Goal: Task Accomplishment & Management: Complete application form

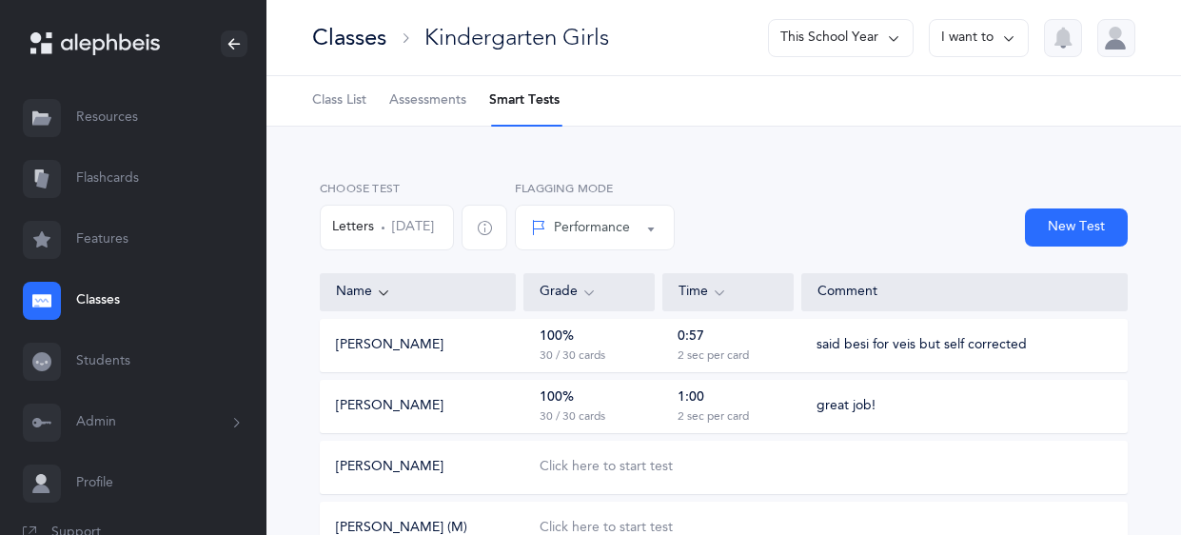
click at [129, 110] on link "Resources" at bounding box center [133, 118] width 266 height 61
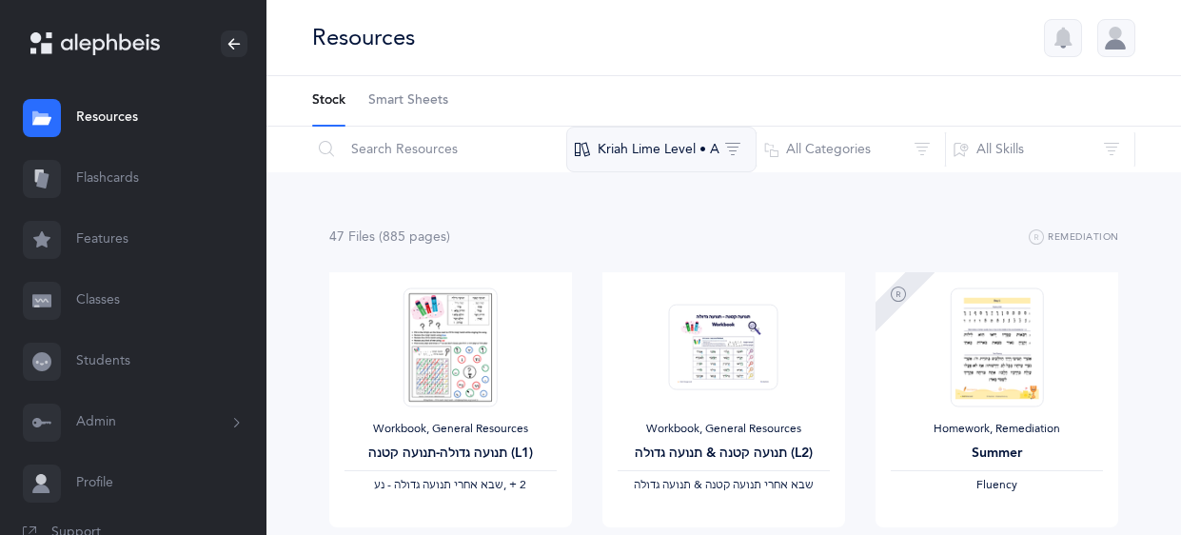
click at [724, 148] on button "Kriah Lime Level • A" at bounding box center [661, 150] width 190 height 46
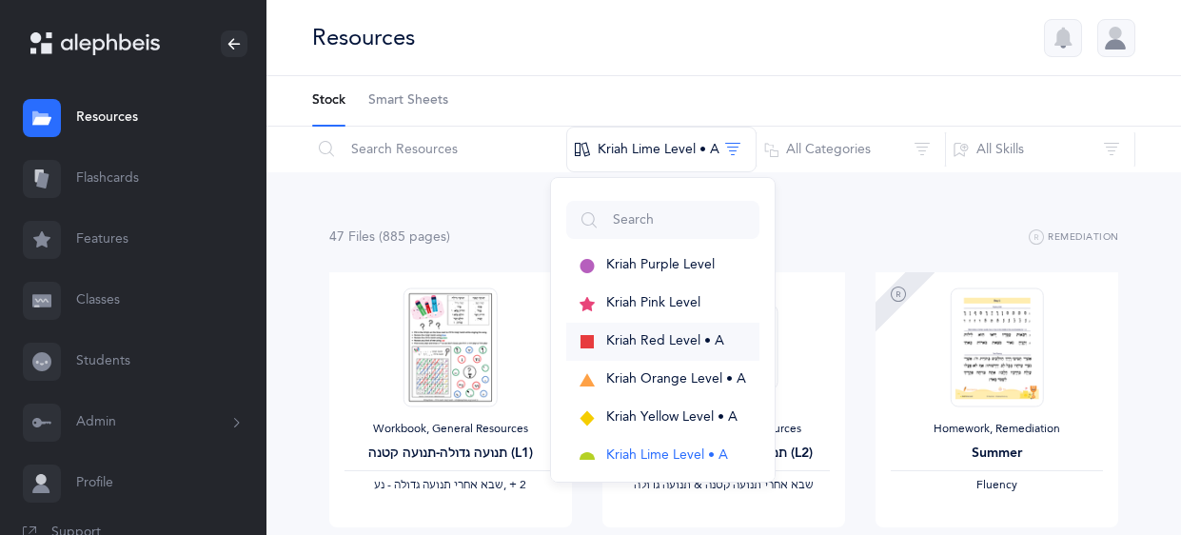
click at [685, 345] on span "Kriah Red Level • A" at bounding box center [665, 340] width 118 height 15
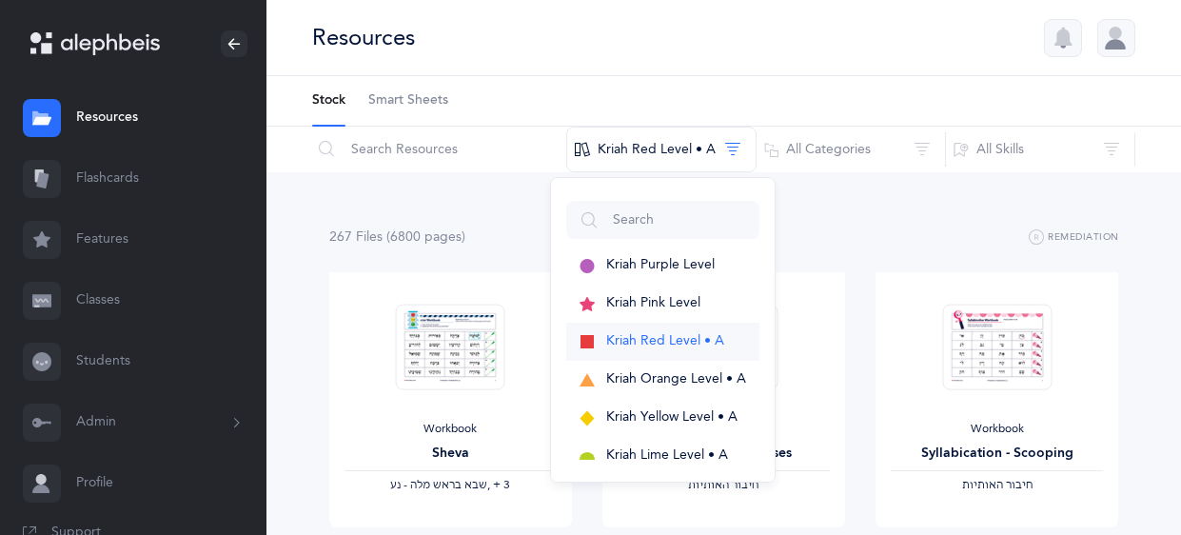
click at [684, 333] on span "Kriah Red Level • A" at bounding box center [665, 340] width 118 height 15
click at [923, 141] on button "All Categories" at bounding box center [851, 150] width 190 height 46
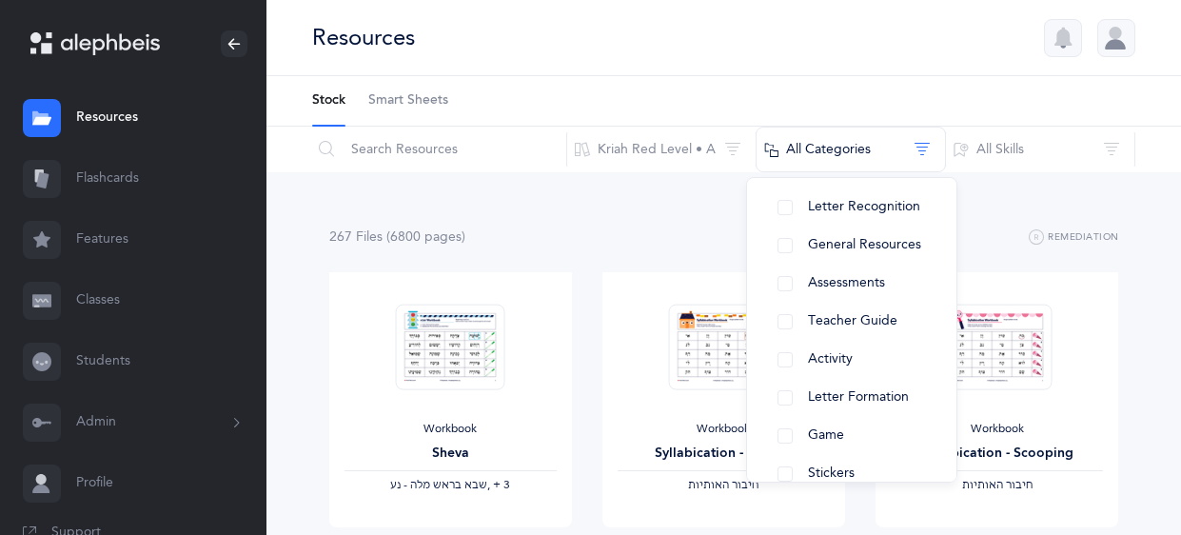
scroll to position [274, 0]
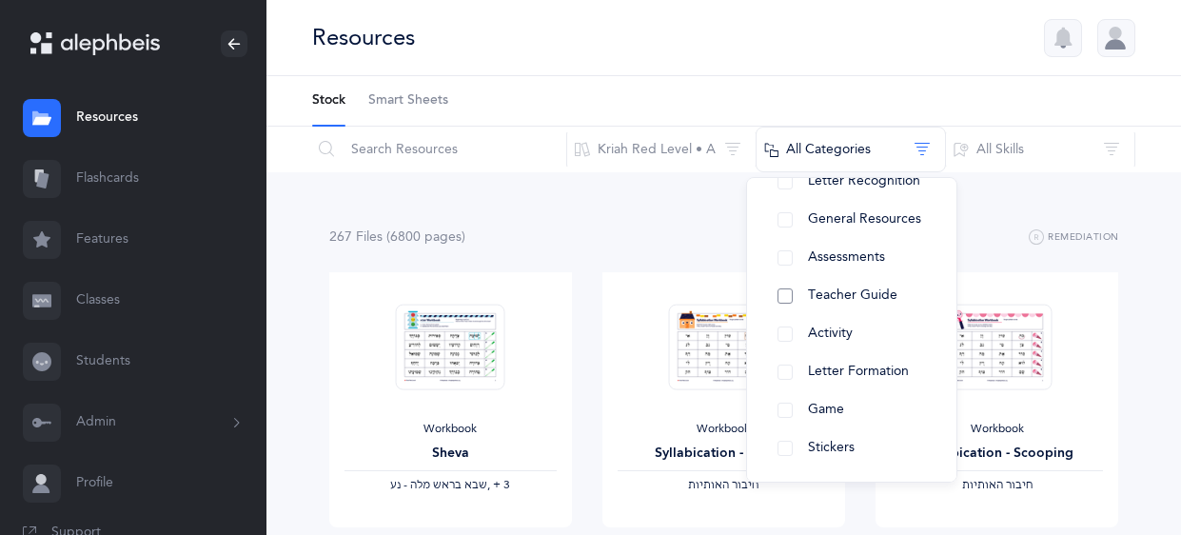
click at [784, 298] on button "Teacher Guide" at bounding box center [851, 296] width 179 height 38
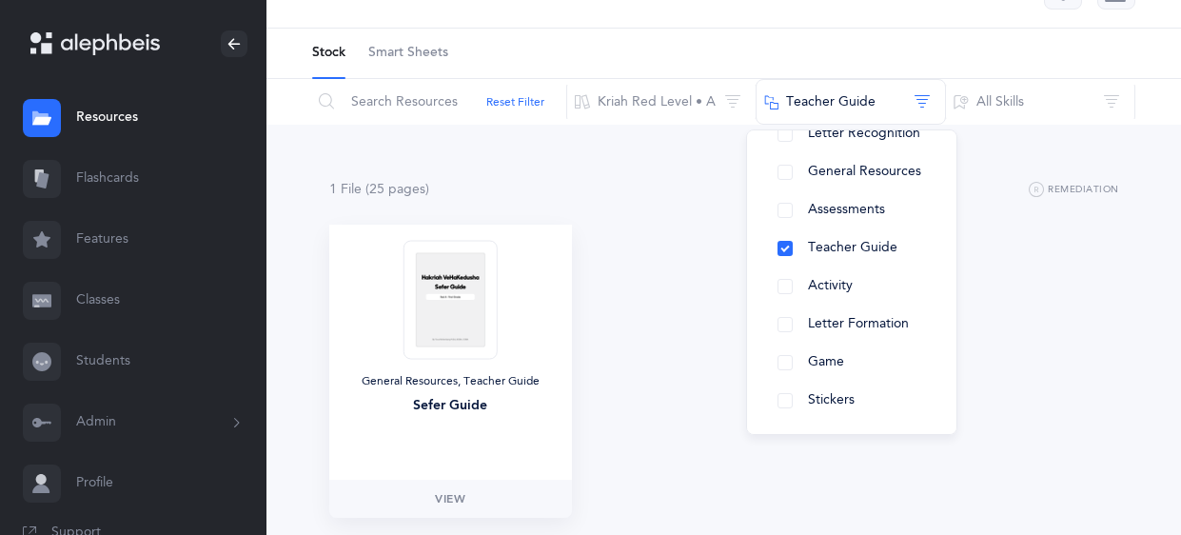
scroll to position [121, 0]
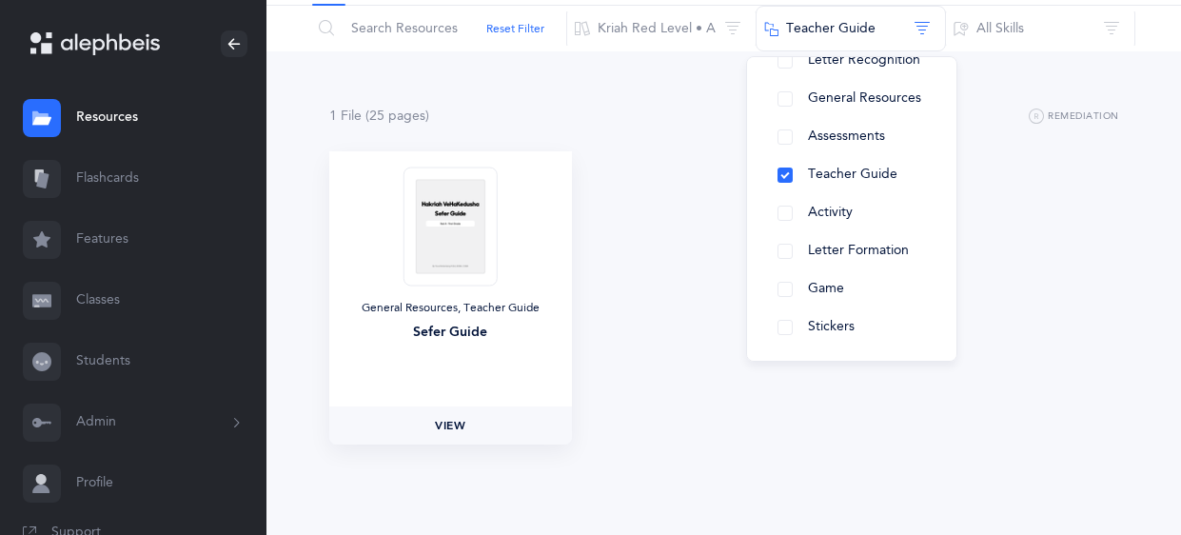
click at [454, 429] on span "View" at bounding box center [450, 425] width 30 height 17
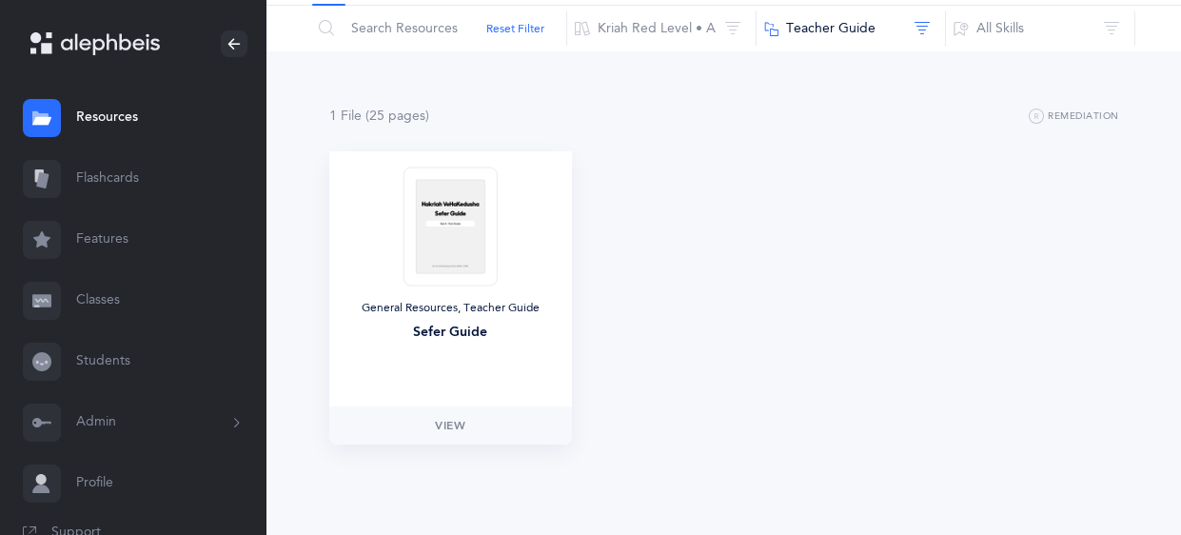
click at [467, 201] on img at bounding box center [450, 226] width 93 height 119
click at [467, 425] on link "View" at bounding box center [450, 425] width 243 height 38
click at [103, 293] on link "Classes" at bounding box center [133, 300] width 266 height 61
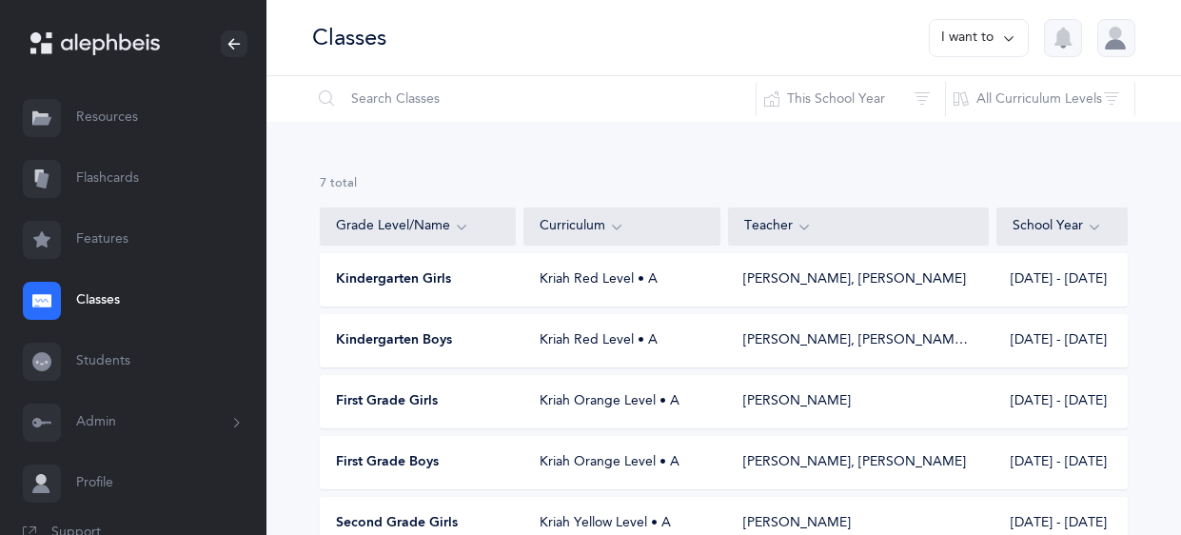
click at [865, 343] on div "Rochel Jantzi, Odelia Bronstein‪, + 1‬" at bounding box center [858, 340] width 230 height 19
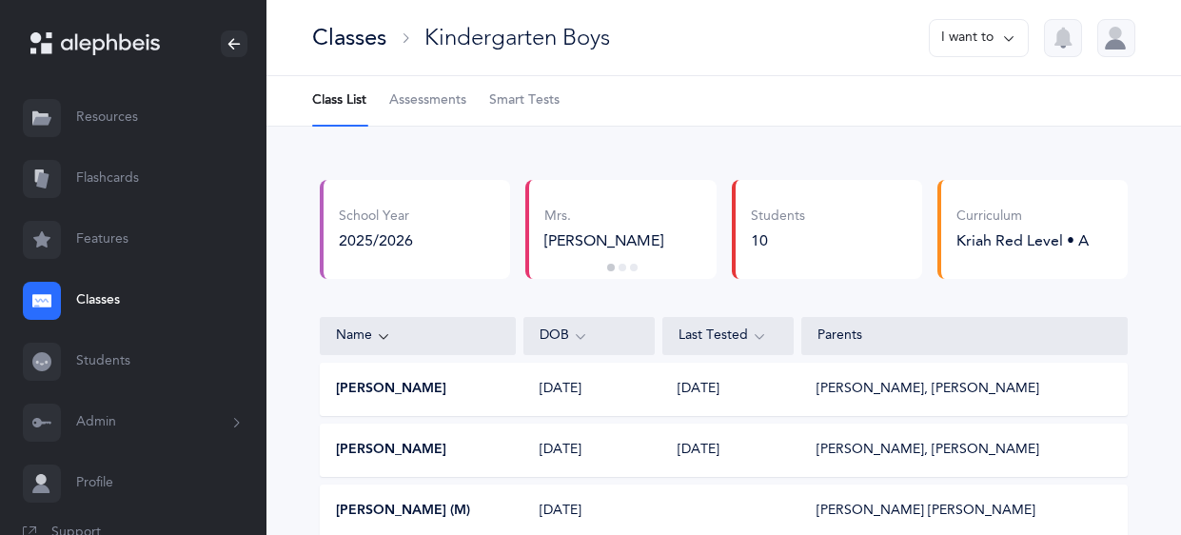
click at [992, 36] on button "I want to" at bounding box center [979, 38] width 100 height 38
click at [930, 106] on button "Edit class" at bounding box center [945, 98] width 136 height 34
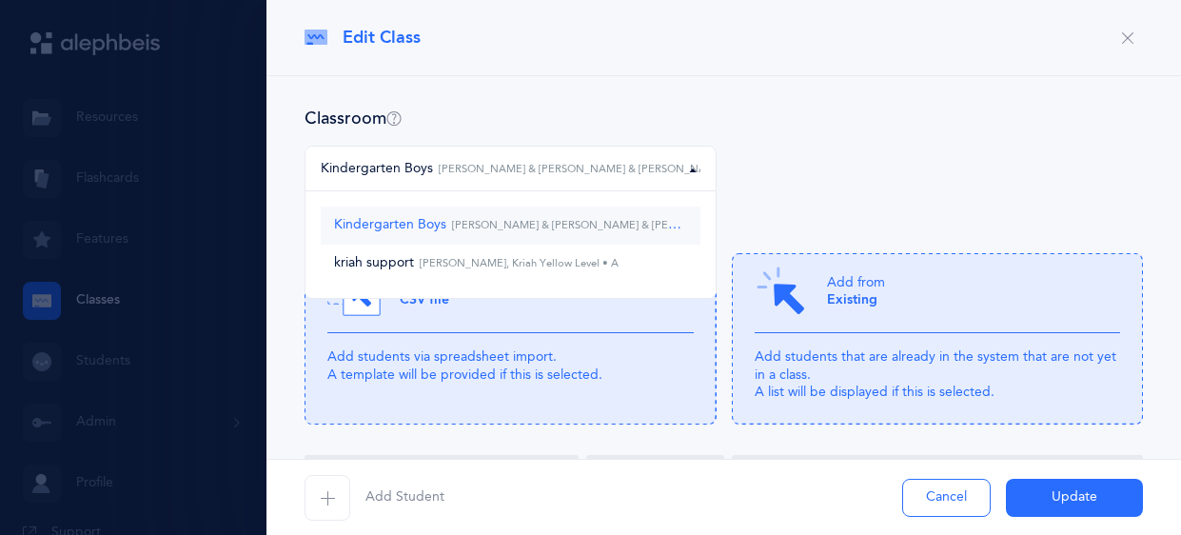
click at [645, 225] on small "Rochel Jantzi & Odelia Bronstein & Rivky Gurevitz, Kriah Red Level • A" at bounding box center [641, 225] width 391 height 12
select select "474"
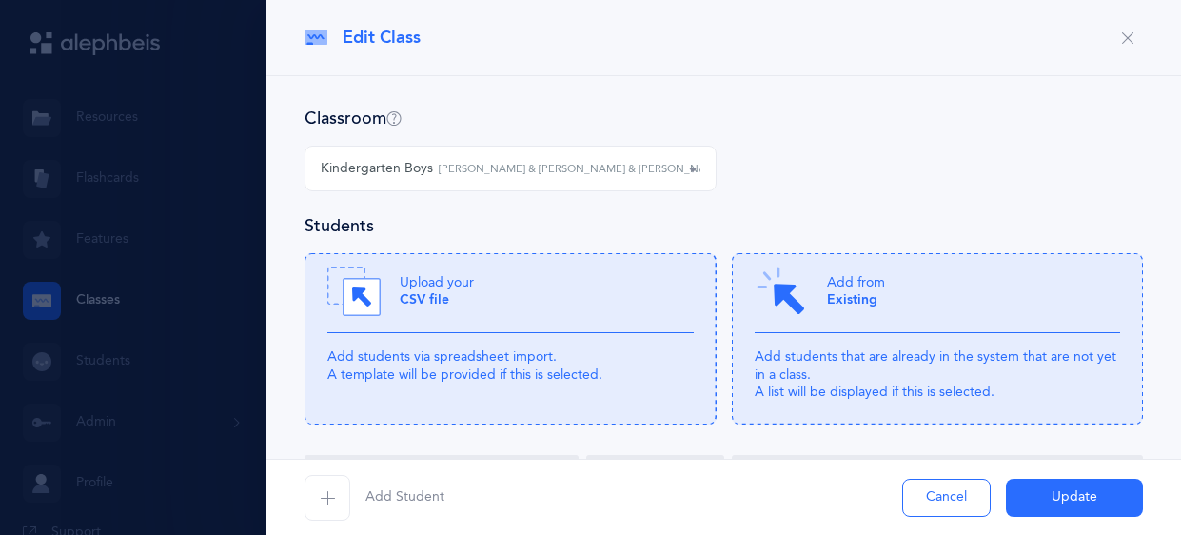
click at [336, 497] on span "button" at bounding box center [328, 498] width 46 height 46
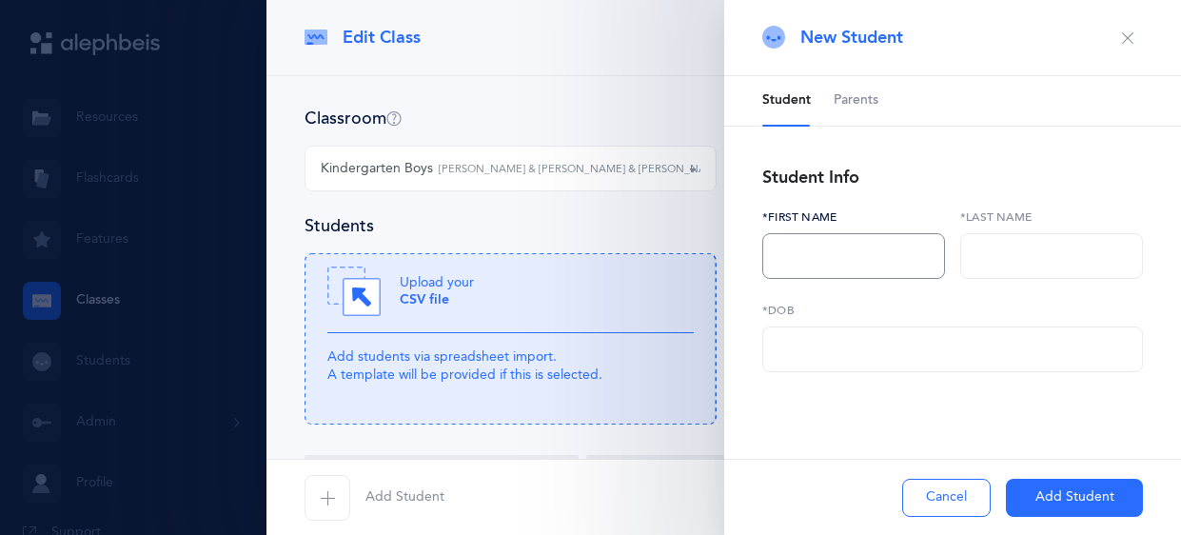
click at [861, 246] on input "text" at bounding box center [853, 256] width 183 height 46
type input "Levi"
click at [1071, 239] on input "text" at bounding box center [1051, 256] width 183 height 46
type input "Scheiman"
click at [875, 336] on input "text" at bounding box center [952, 349] width 381 height 46
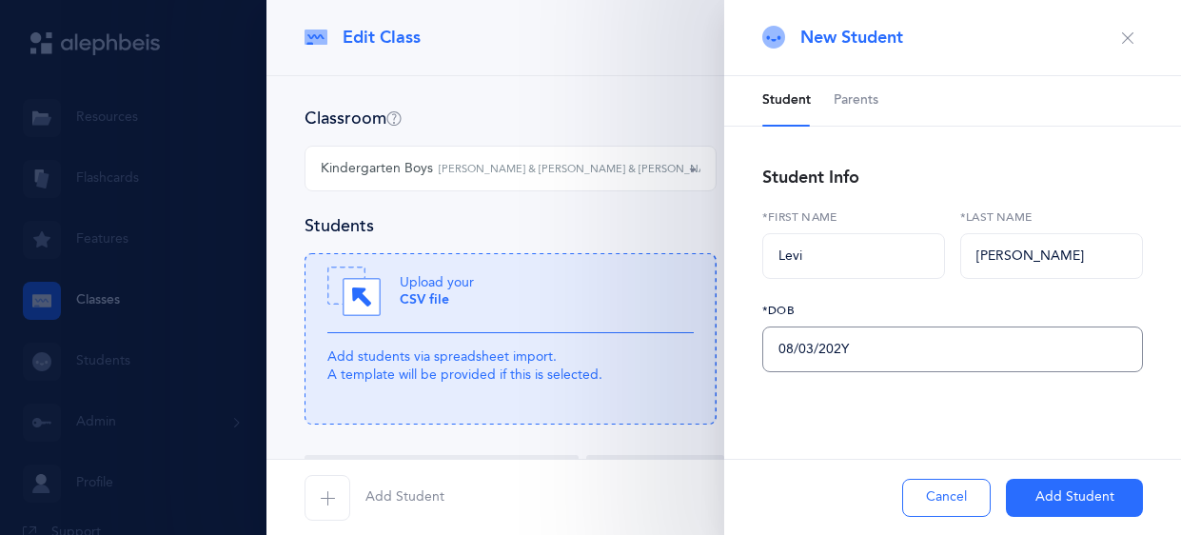
type input "08/03/2020"
click at [871, 101] on span "Parents" at bounding box center [856, 100] width 45 height 19
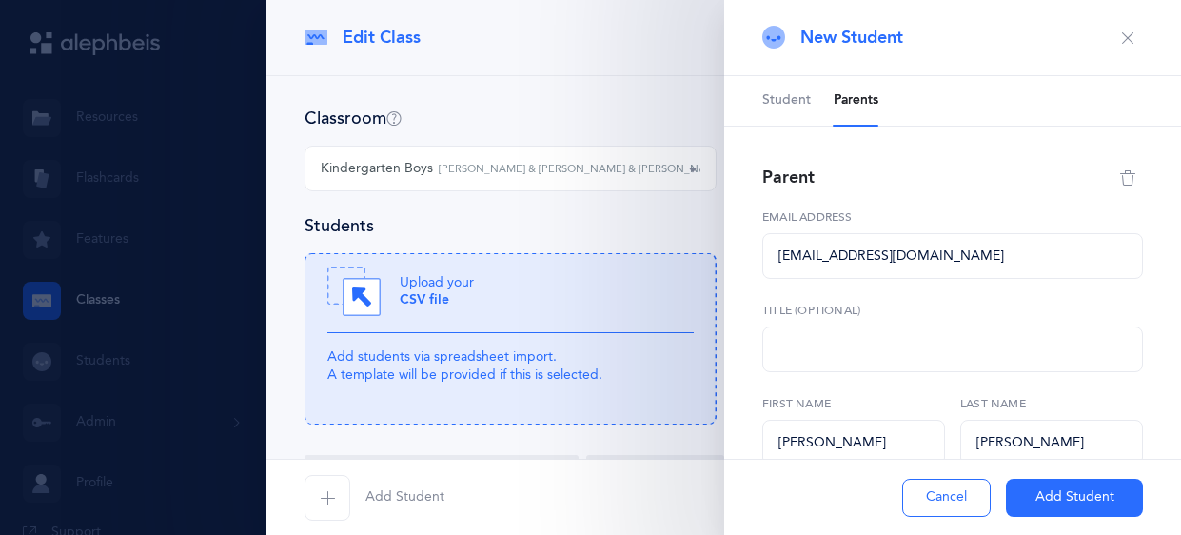
select select
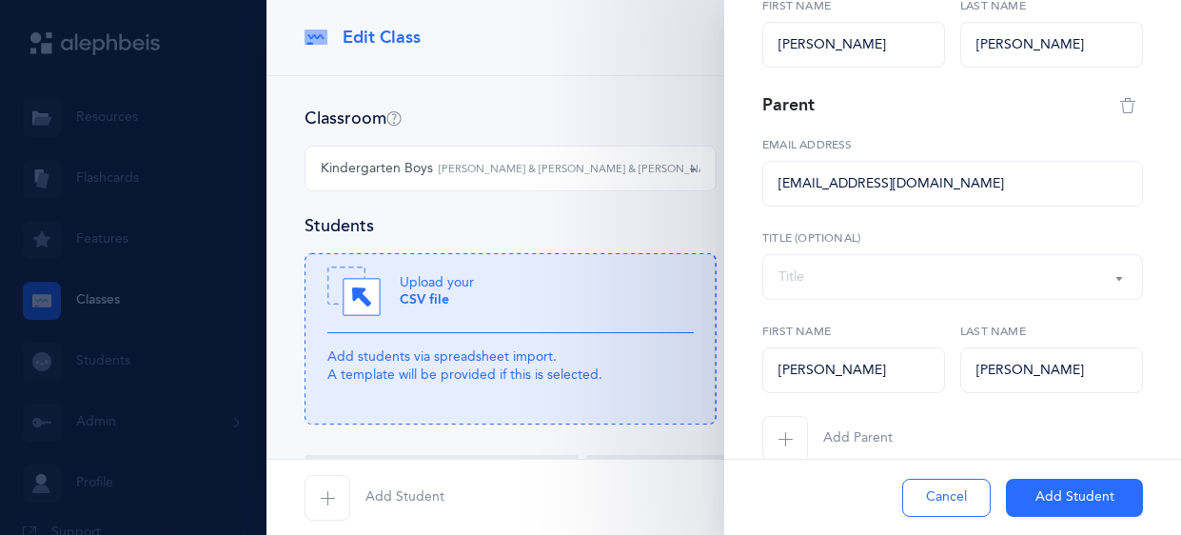
scroll to position [430, 0]
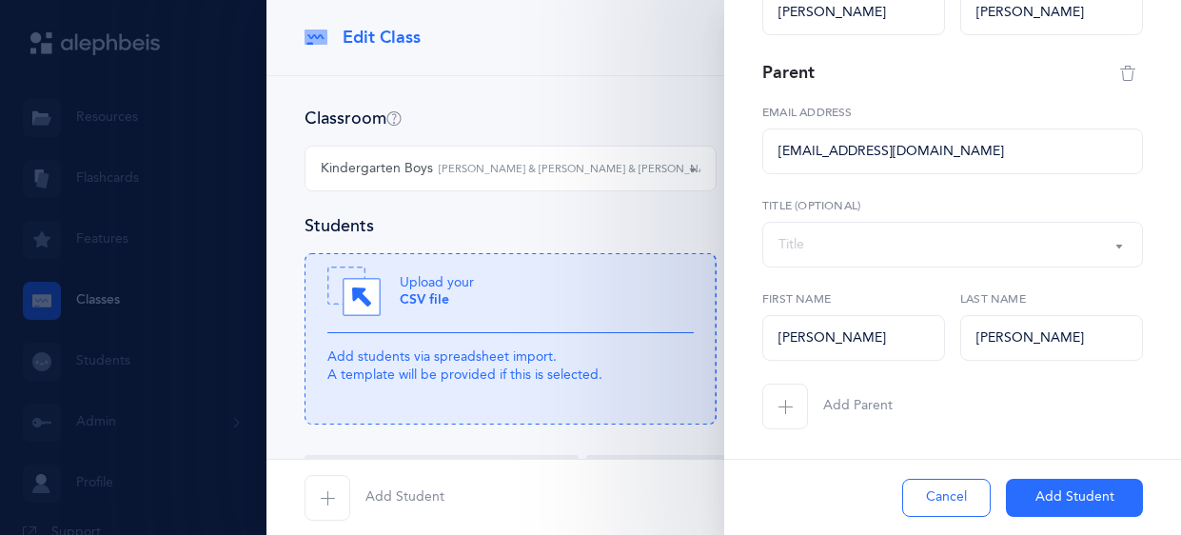
click at [1036, 495] on button "Add Student" at bounding box center [1074, 498] width 137 height 38
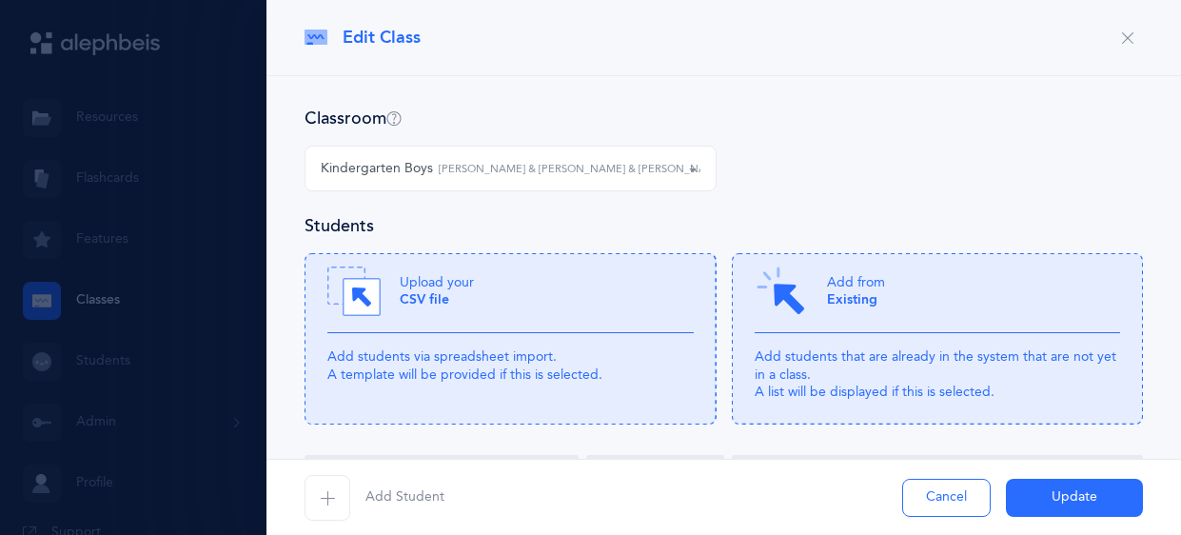
click at [330, 502] on icon "button" at bounding box center [327, 497] width 15 height 15
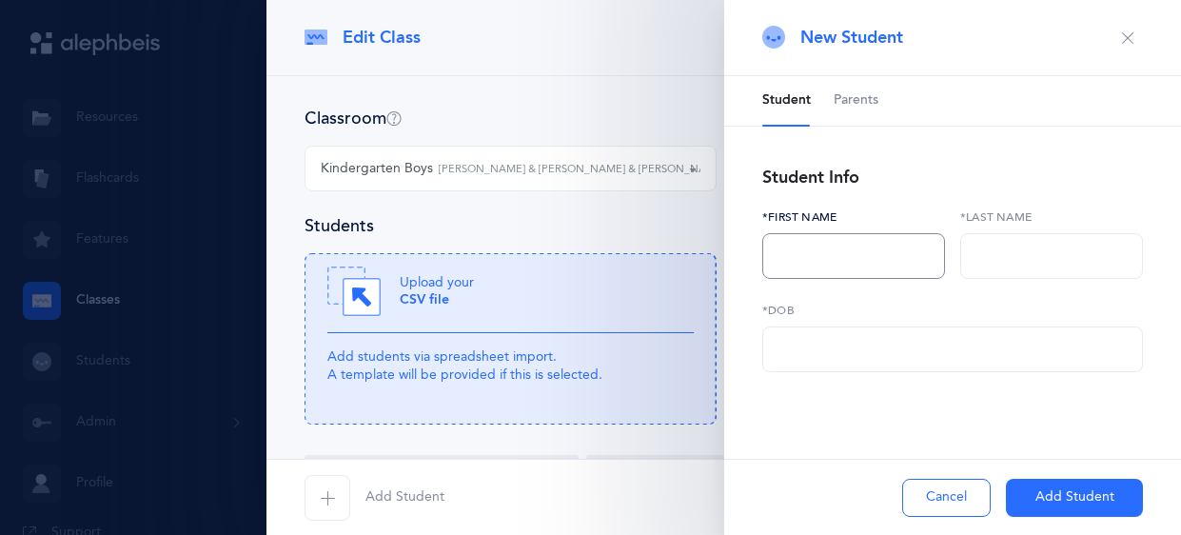
click at [868, 246] on input "text" at bounding box center [853, 256] width 183 height 46
type input "Zalmy"
click at [1049, 250] on input "text" at bounding box center [1051, 256] width 183 height 46
type input "Weitz"
click at [937, 348] on input "text" at bounding box center [952, 349] width 381 height 46
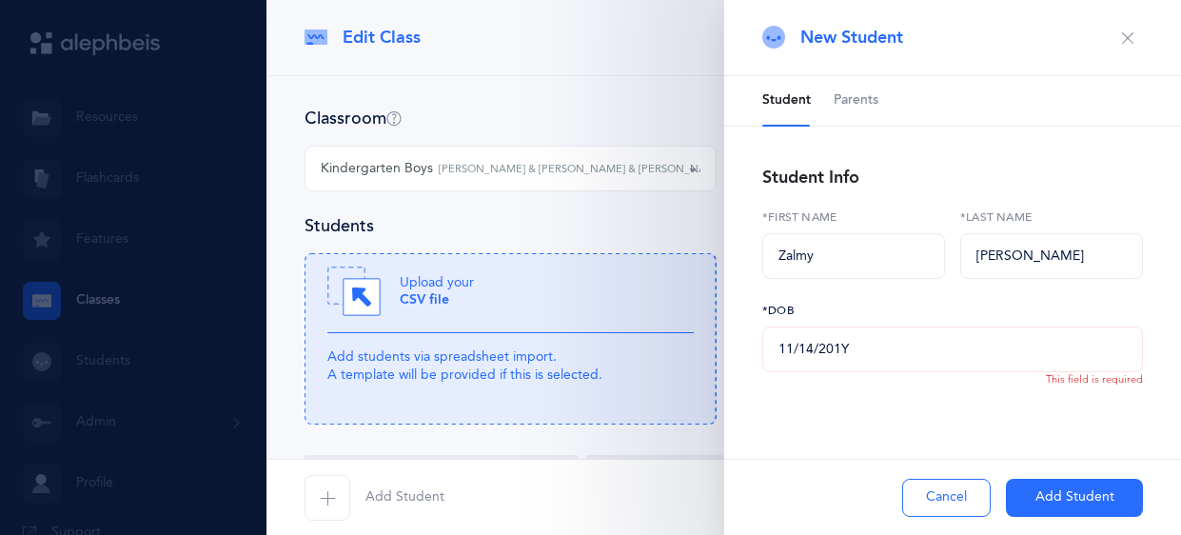
type input "11/14/2019"
click at [842, 97] on span "Parents" at bounding box center [856, 100] width 45 height 19
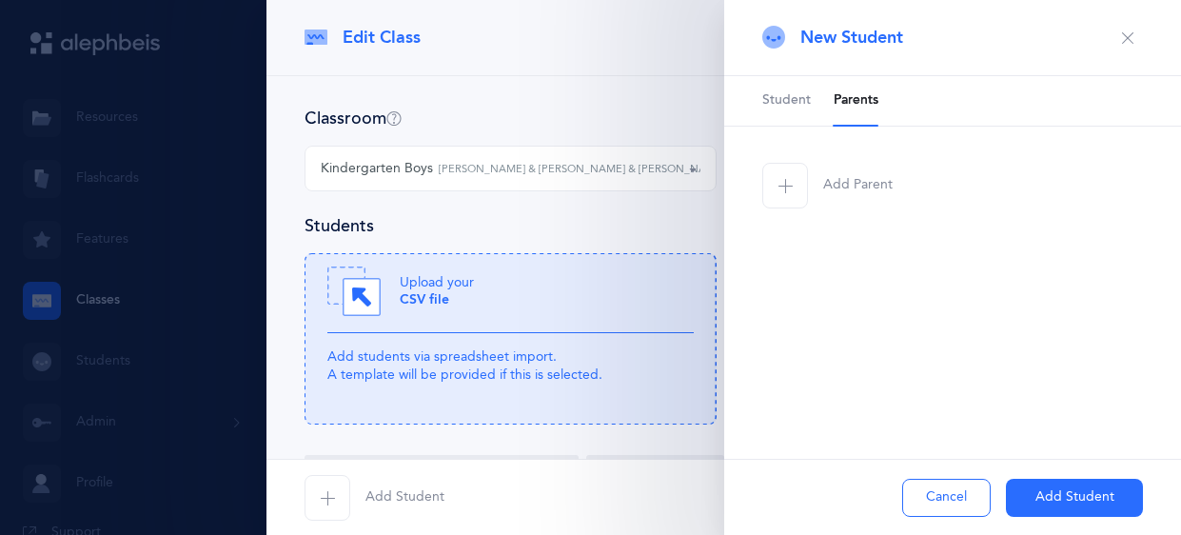
click at [779, 181] on icon "button" at bounding box center [785, 185] width 15 height 15
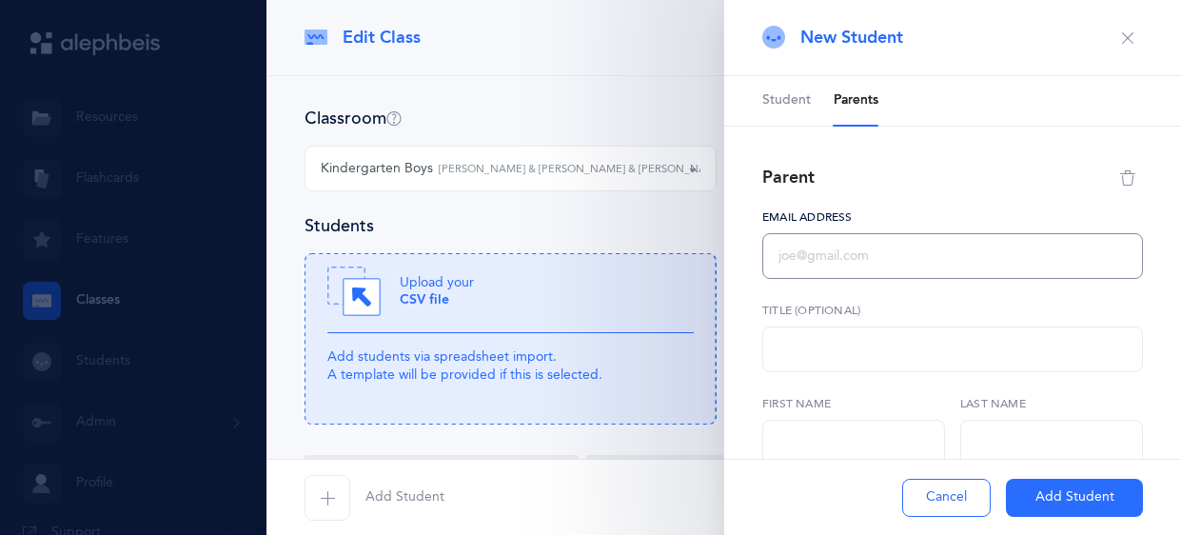
click at [815, 254] on input "text" at bounding box center [952, 256] width 381 height 46
select select
paste input "rabbiuri@gmail.com"
type input "rabbiuri@gmail.com"
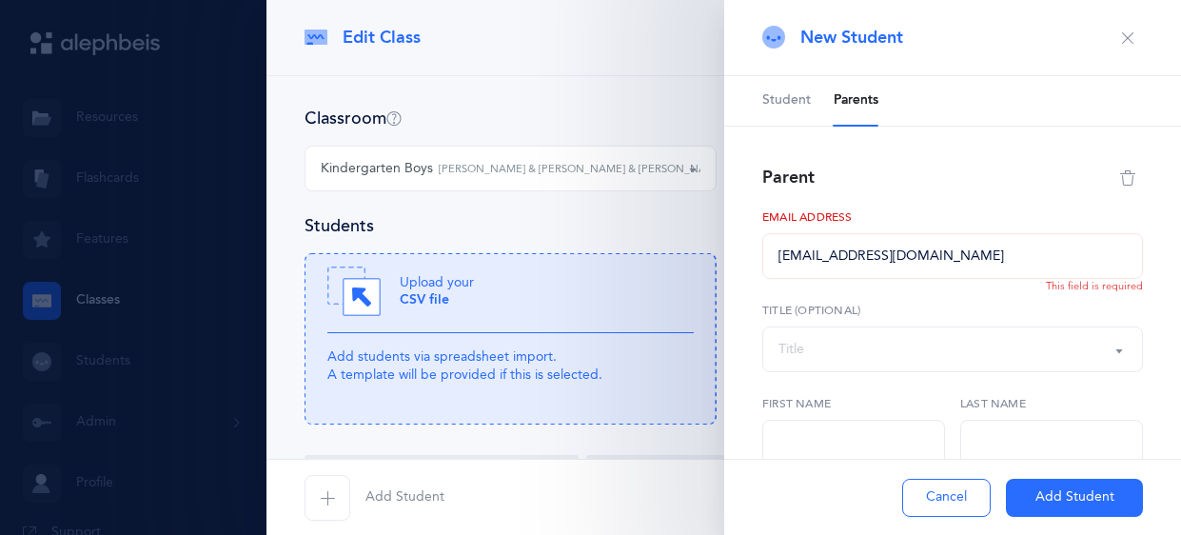
click at [887, 360] on div "Title" at bounding box center [953, 349] width 348 height 32
type input "Uri"
type input "Weitz"
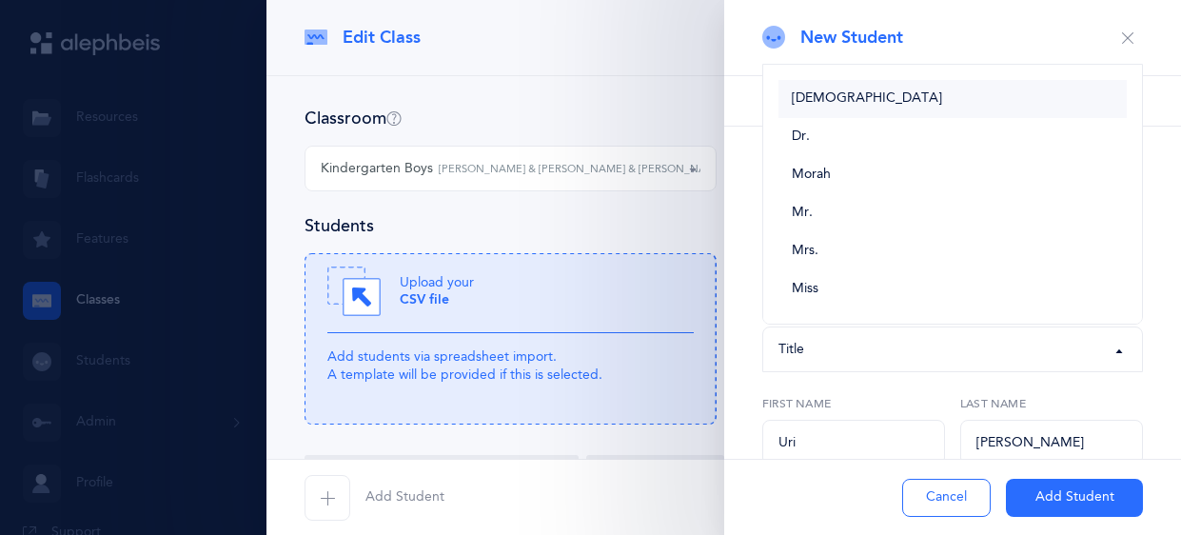
click at [801, 92] on span "Rabbi" at bounding box center [867, 98] width 150 height 17
select select "1"
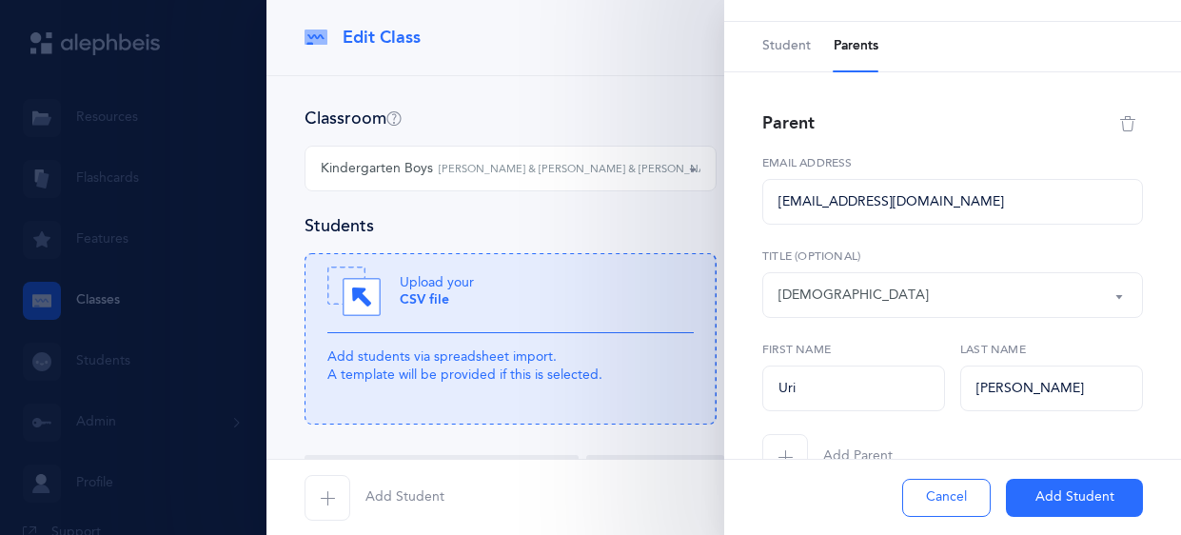
scroll to position [105, 0]
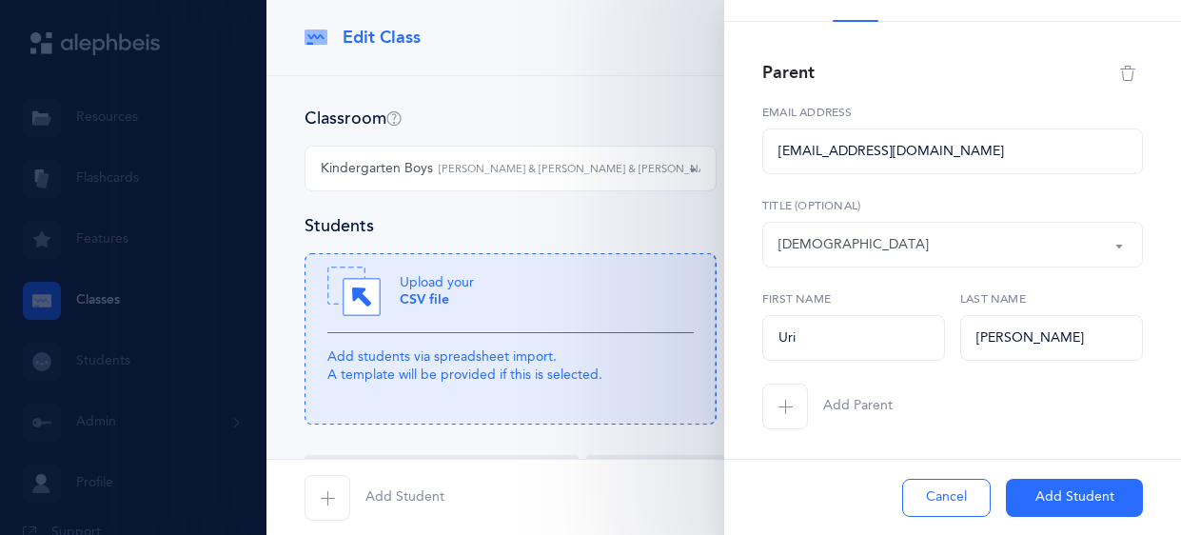
click at [780, 408] on icon "button" at bounding box center [785, 406] width 15 height 15
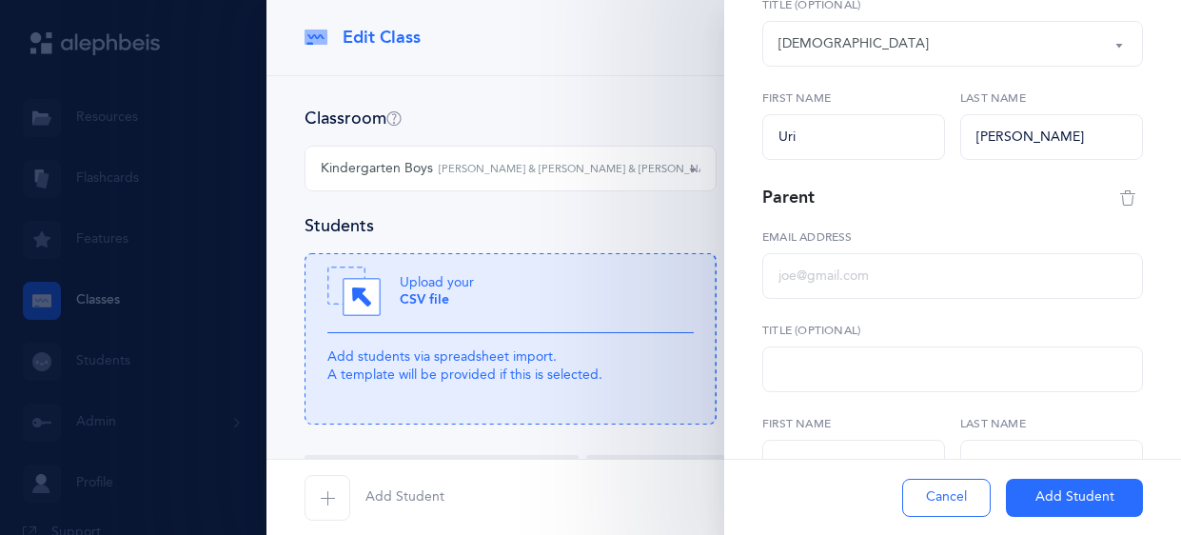
scroll to position [334, 0]
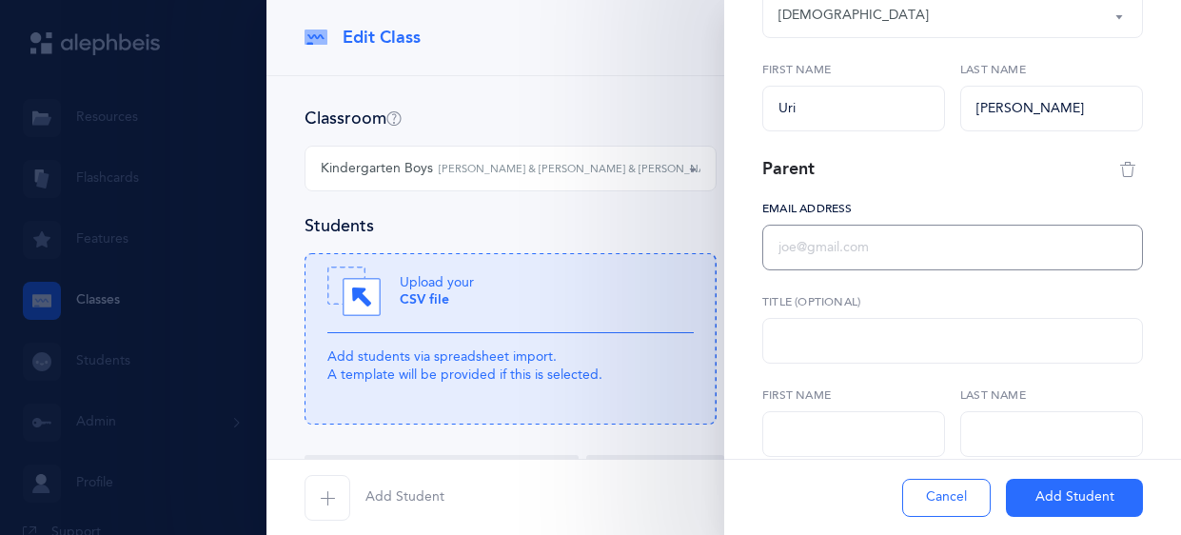
click at [852, 257] on input "text" at bounding box center [952, 248] width 381 height 46
type input "llweitz@gmail.com"
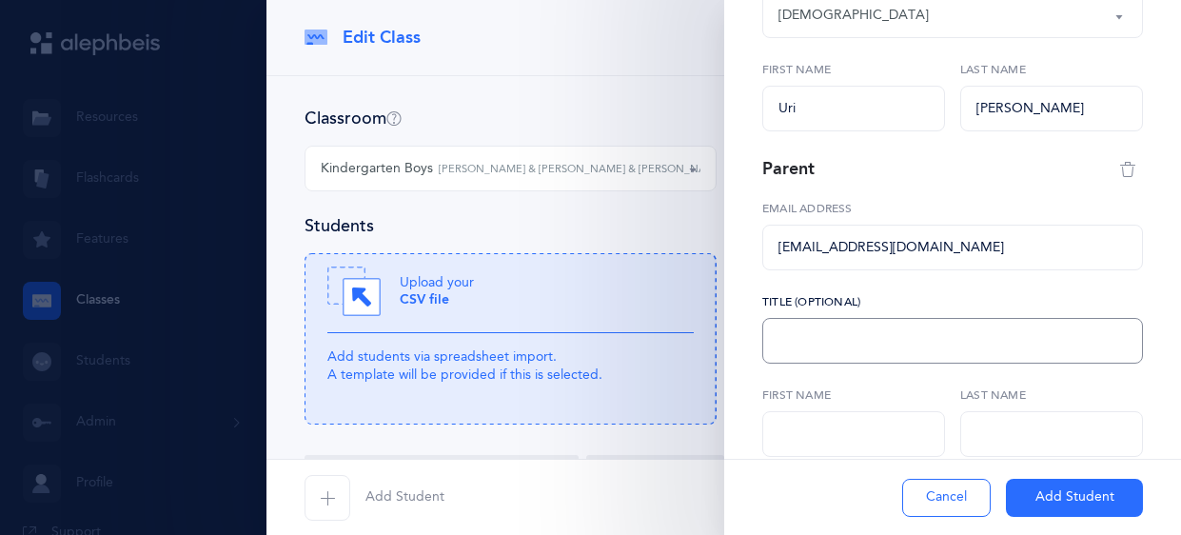
click at [862, 332] on select at bounding box center [952, 341] width 381 height 46
select select
click at [819, 244] on input "llweitz@gmail.com" at bounding box center [952, 248] width 381 height 46
type input "llweitz815@gmail.com"
click at [934, 253] on input "llweitz815@gmail.com" at bounding box center [952, 248] width 381 height 46
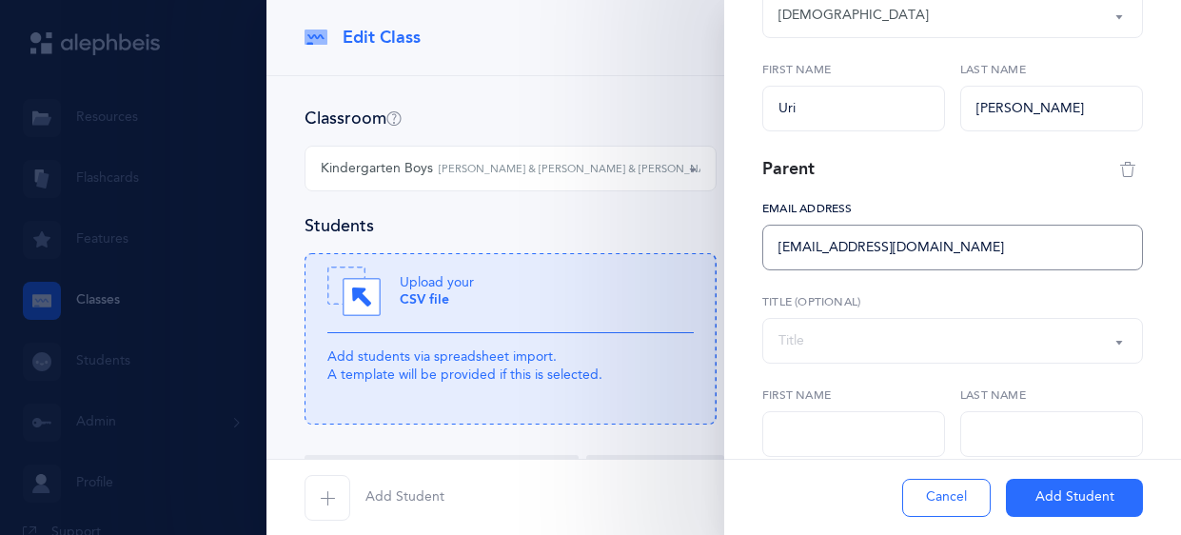
type input "Leah"
type input "Weitz"
type input "llweitz815@gmail.com"
click at [937, 345] on div "Title" at bounding box center [953, 341] width 348 height 32
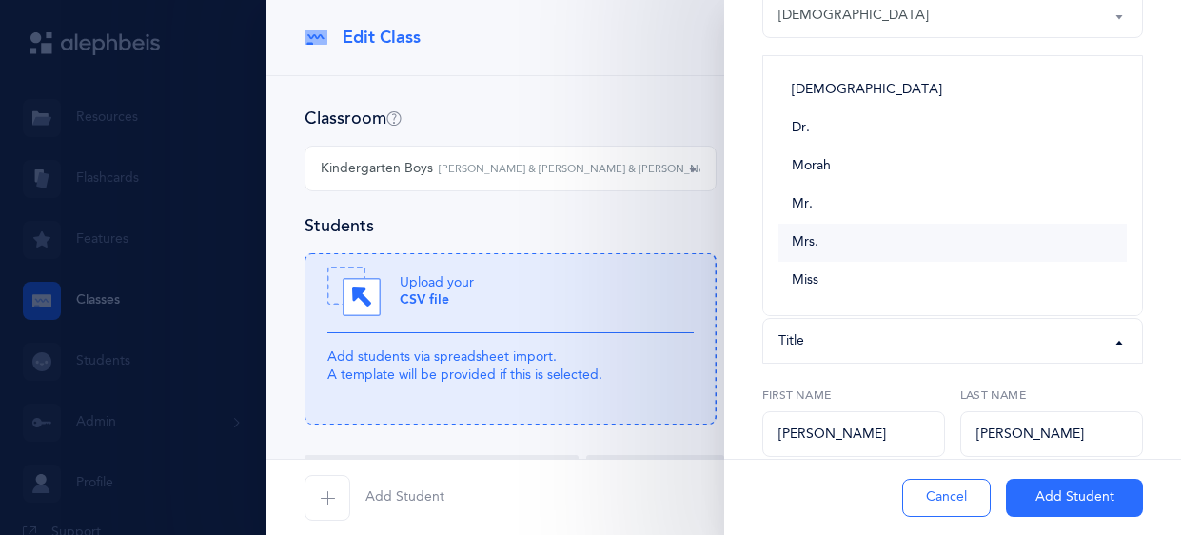
click at [864, 249] on link "Mrs." at bounding box center [953, 243] width 348 height 38
select select "4"
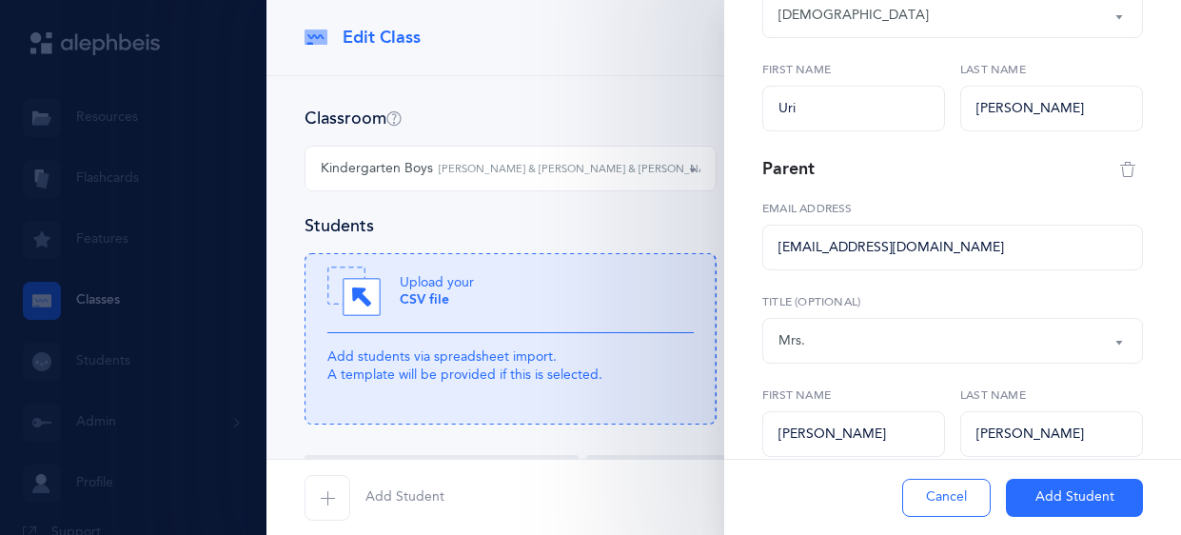
click at [1033, 501] on button "Add Student" at bounding box center [1074, 498] width 137 height 38
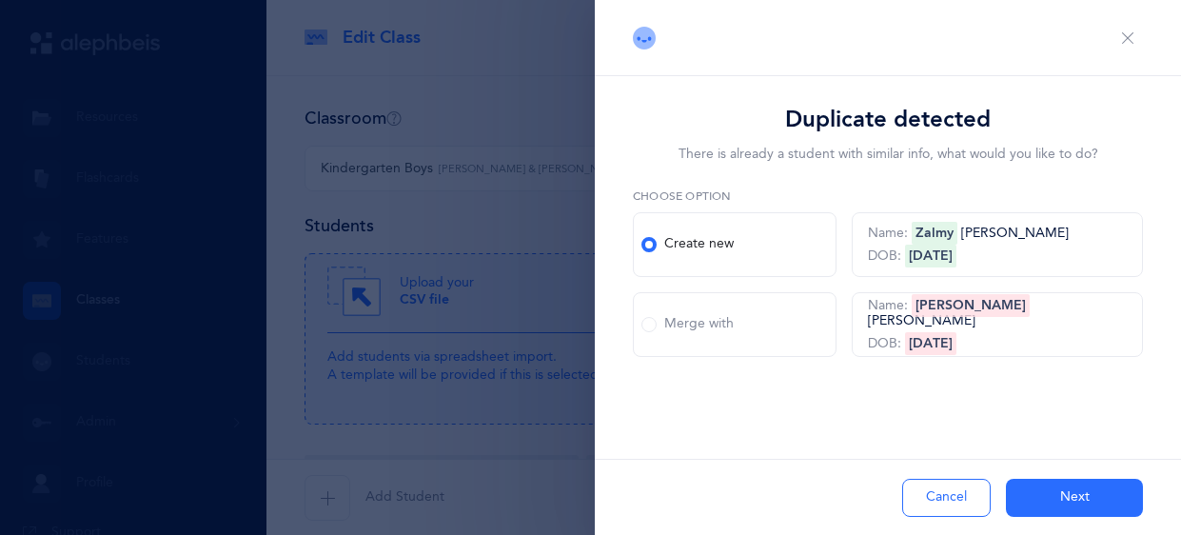
click at [648, 327] on span at bounding box center [648, 324] width 15 height 15
click at [0, 0] on input "Merge with" at bounding box center [0, 0] width 0 height 0
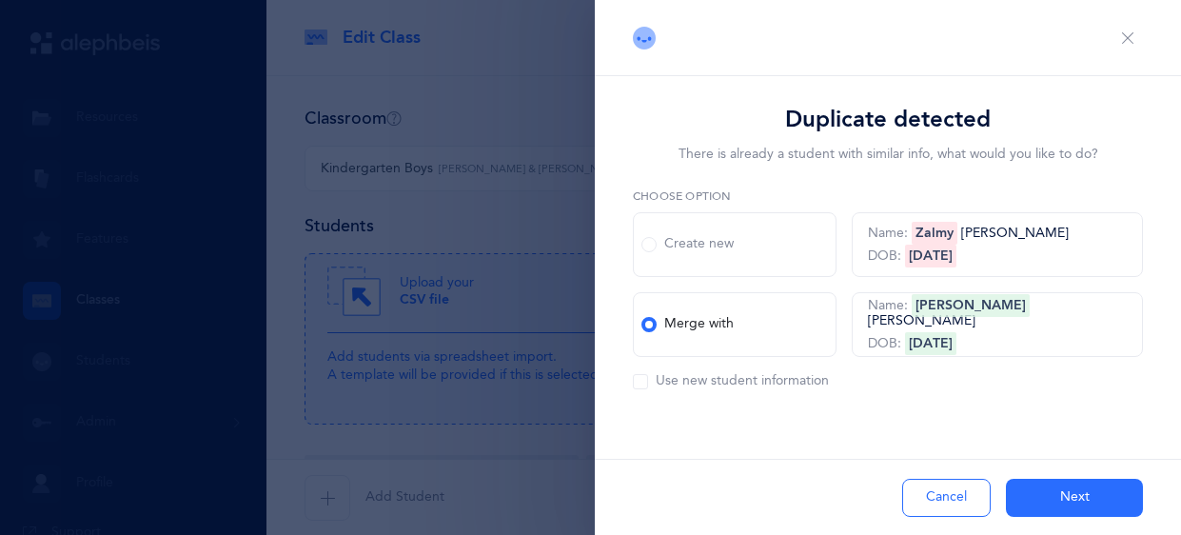
click at [1048, 495] on button "Next" at bounding box center [1074, 498] width 137 height 38
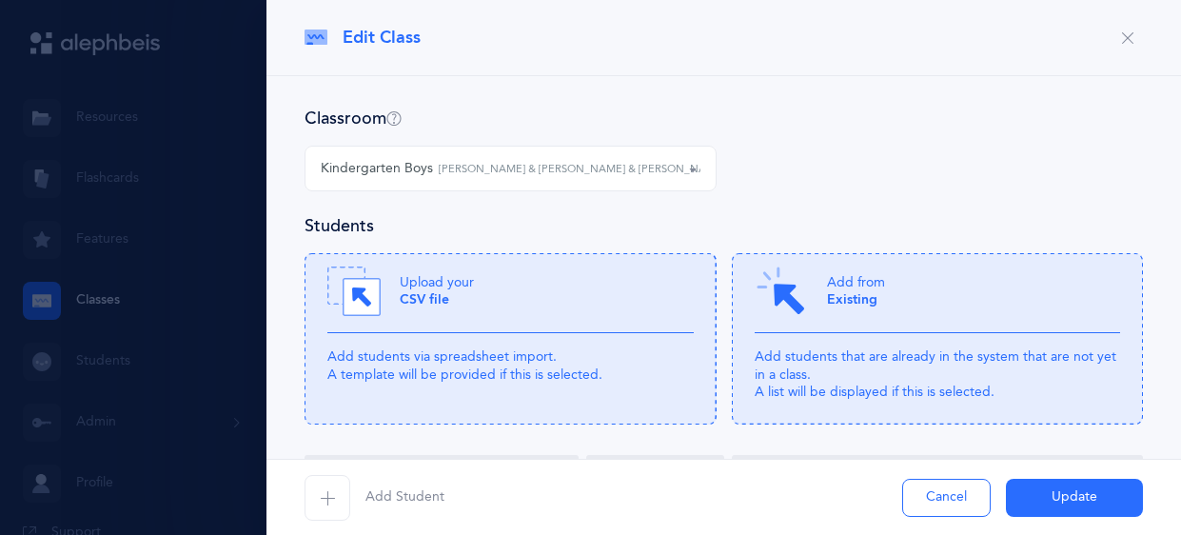
scroll to position [104, 0]
click at [339, 499] on span "button" at bounding box center [328, 498] width 46 height 46
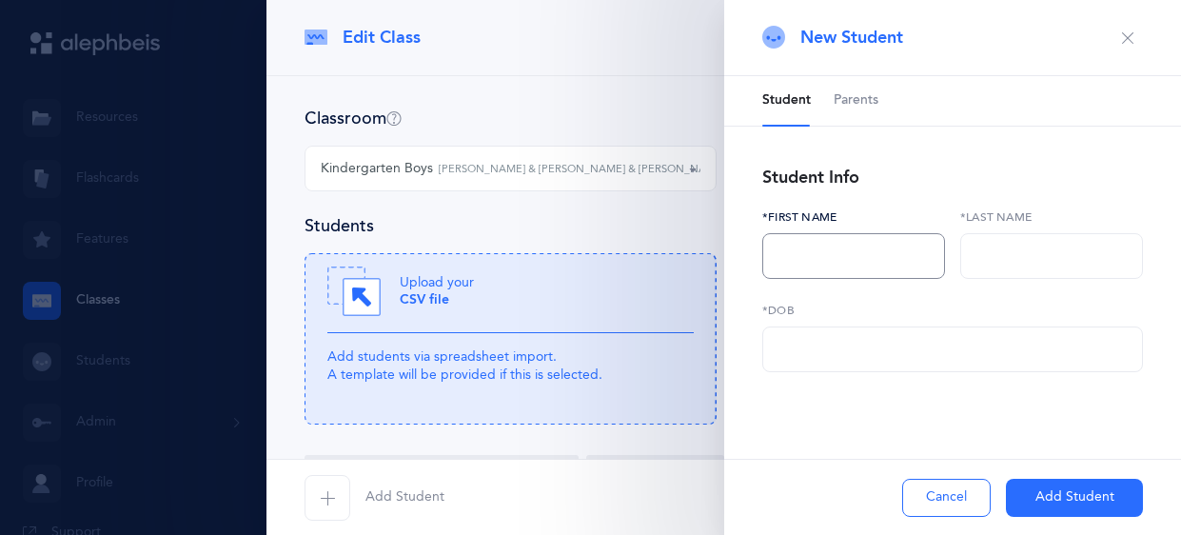
click at [788, 259] on input "text" at bounding box center [853, 256] width 183 height 46
type input "Mendel"
click at [996, 268] on input "text" at bounding box center [1051, 256] width 183 height 46
type input "Zelouf"
click at [948, 366] on input "text" at bounding box center [952, 349] width 381 height 46
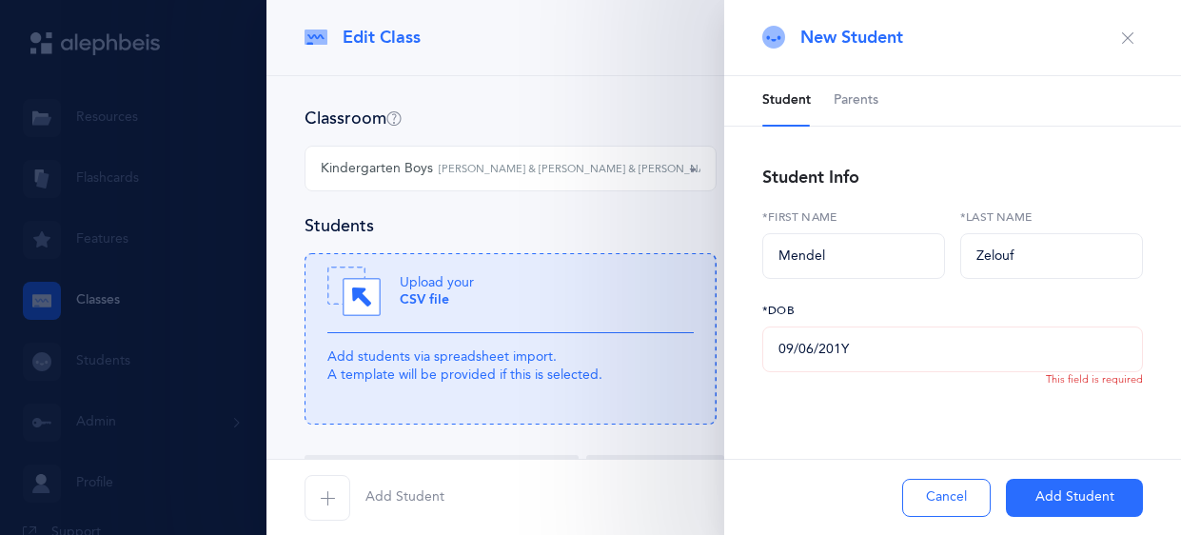
type input "09/06/2019"
click at [1002, 406] on div "Student Parents Student Info Mendel *First name Zelouf *Last name 09/06/2019 *D…" at bounding box center [952, 288] width 457 height 425
click at [866, 96] on span "Parents" at bounding box center [856, 100] width 45 height 19
click at [858, 102] on li "Parents" at bounding box center [856, 100] width 45 height 49
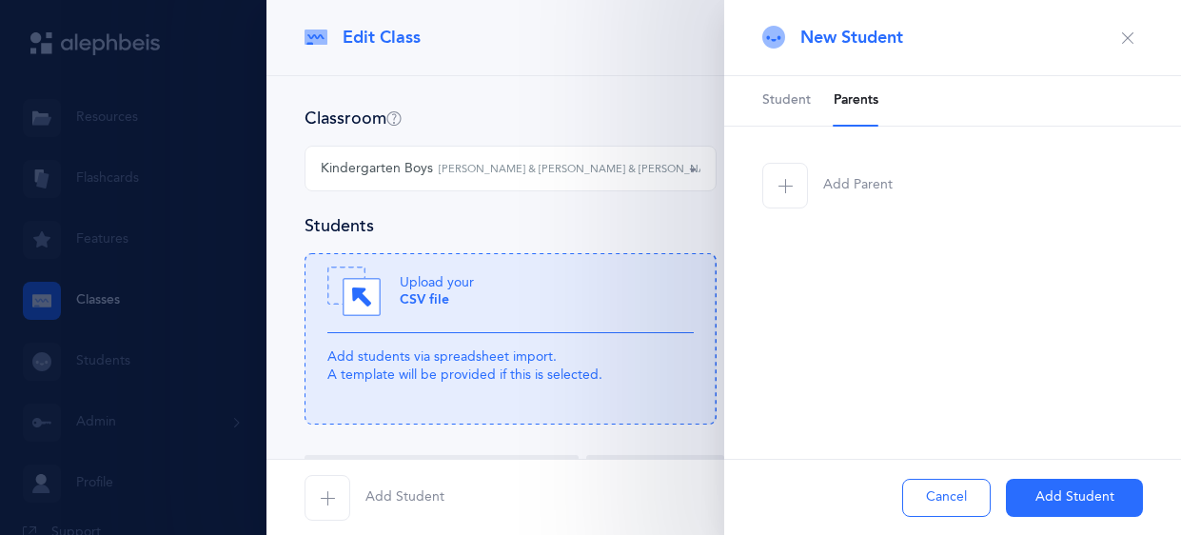
click at [791, 187] on icon "button" at bounding box center [785, 185] width 15 height 15
select select
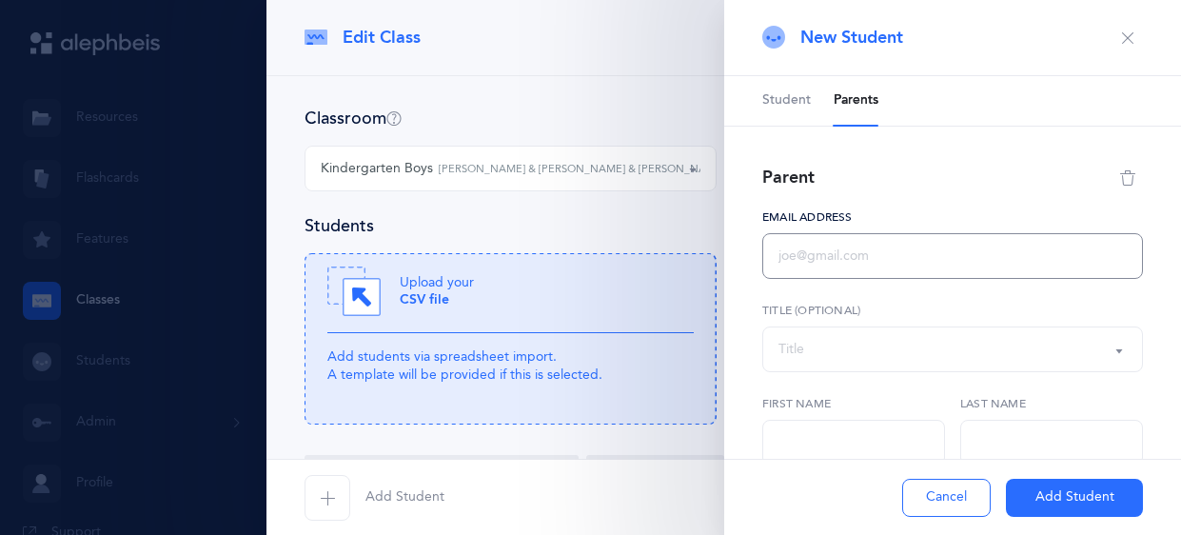
click at [786, 253] on input "text" at bounding box center [952, 256] width 381 height 46
click at [839, 261] on input "text" at bounding box center [952, 256] width 381 height 46
click at [846, 254] on input "text" at bounding box center [952, 256] width 381 height 46
paste input "zzelouf@gmail.com"
type input "zzelouf@gmail.com"
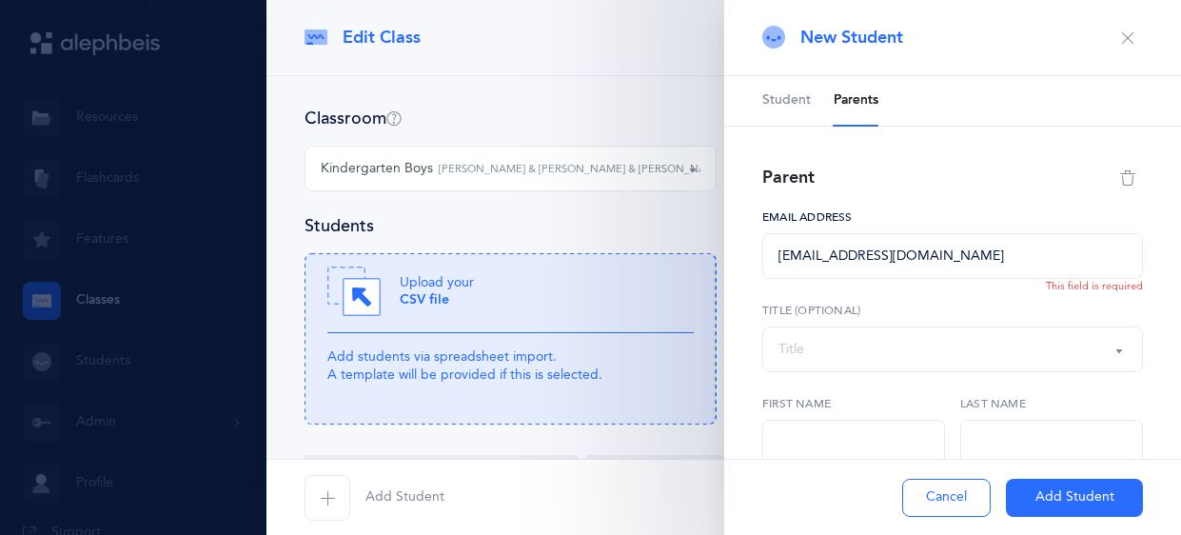
type input "Boruch"
type input "Zelouf"
type input "zzelouf@gmail.com"
click at [939, 284] on div "Parent zzelouf@gmail.com Email address This field is required Rabbi Dr. Morah M…" at bounding box center [952, 326] width 381 height 326
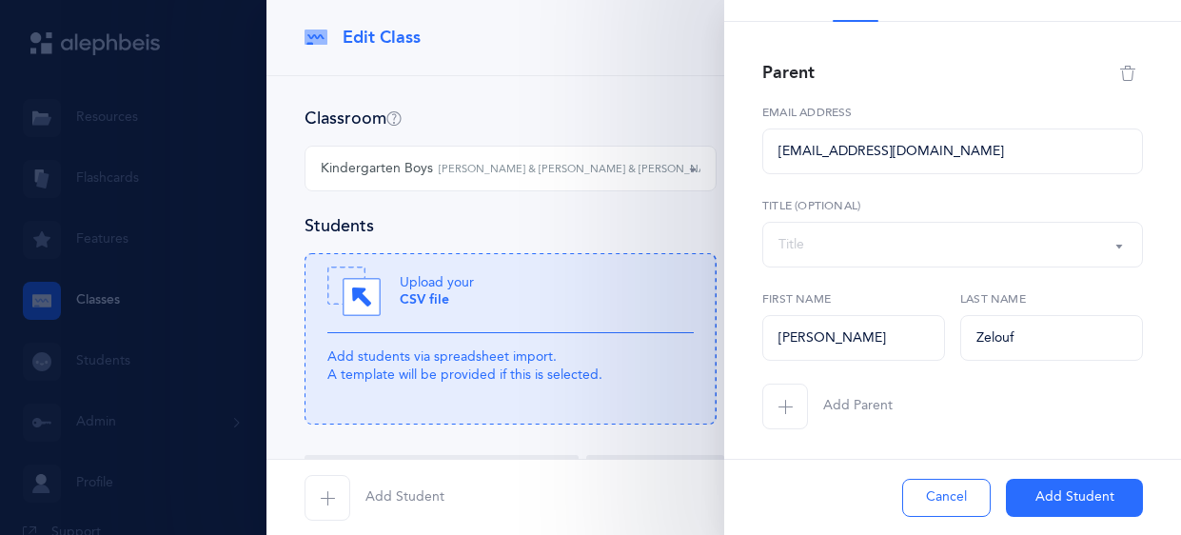
click at [781, 405] on icon "button" at bounding box center [785, 406] width 15 height 15
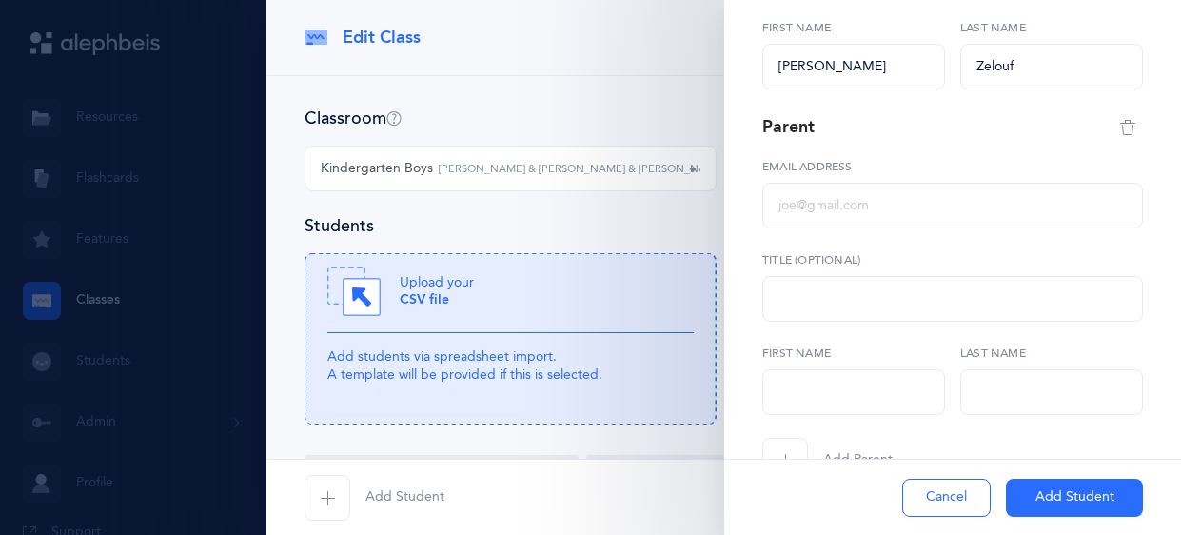
select select
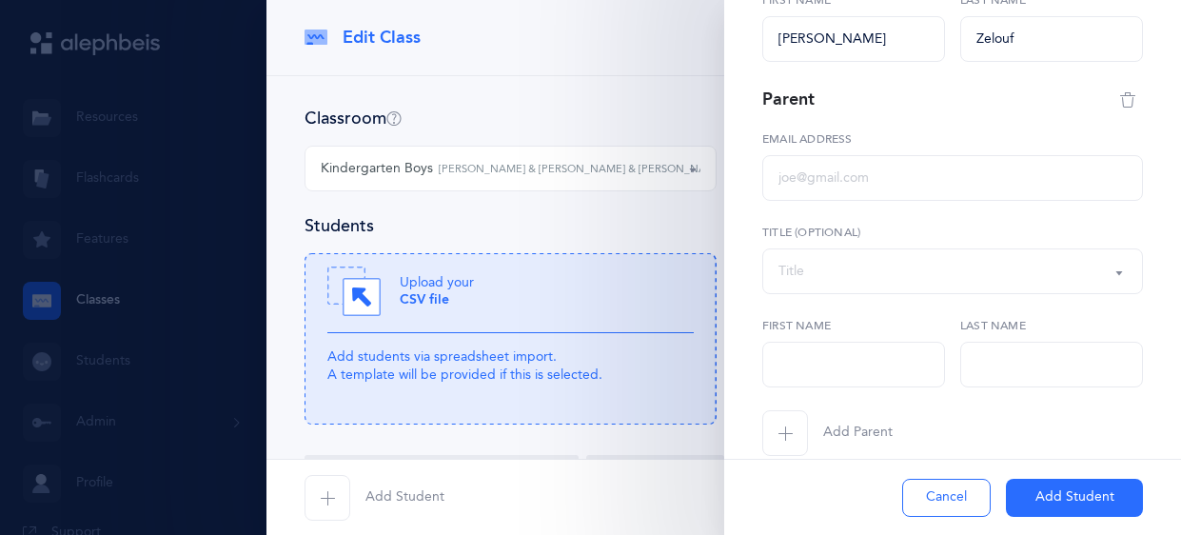
scroll to position [406, 0]
click at [831, 180] on input "text" at bounding box center [952, 175] width 381 height 46
paste input "chayam770613@gmail.com"
type input "chayam770613@gmail.com"
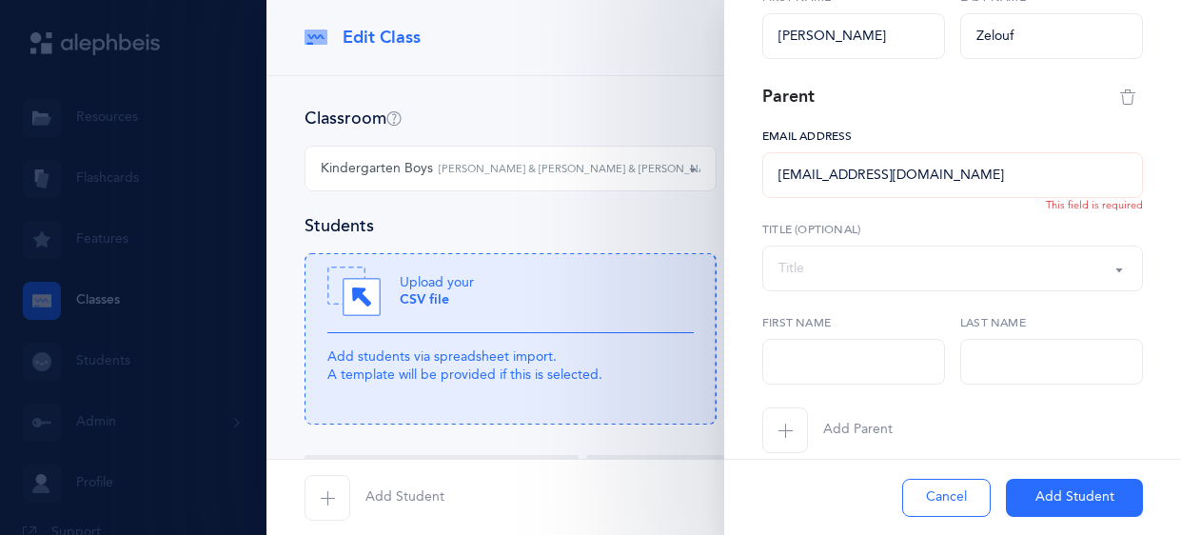
type input "Chaya"
type input "Zelouf"
type input "chayam770613@gmail.com"
click at [957, 238] on div "Rabbi Dr. Morah Mr. Mrs. Miss Title Title (Optional)" at bounding box center [952, 256] width 381 height 70
click at [1032, 495] on button "Add Student" at bounding box center [1074, 498] width 137 height 38
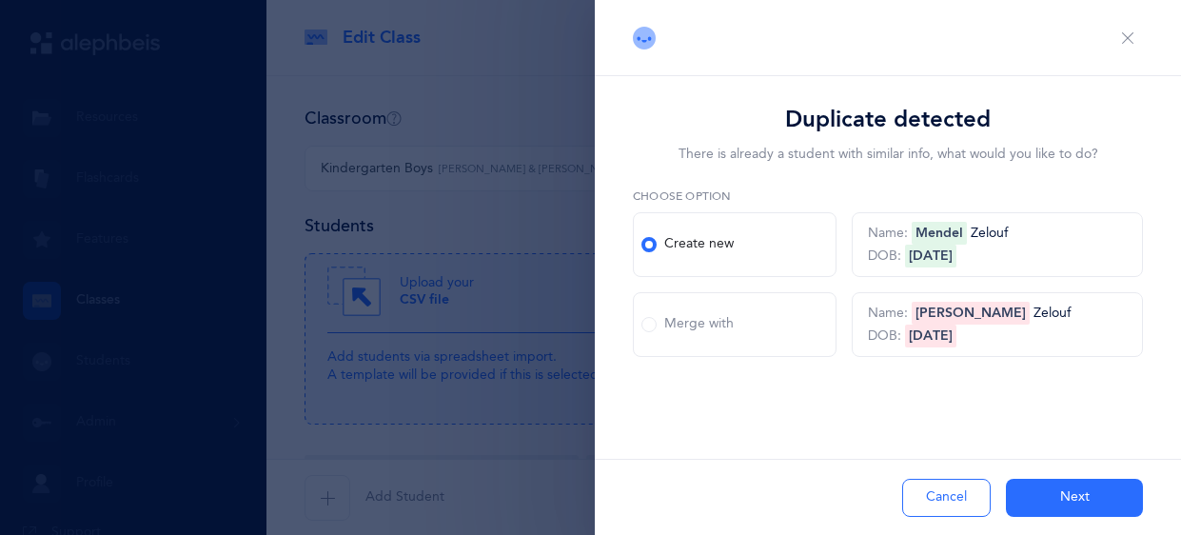
click at [655, 328] on div "Merge with" at bounding box center [687, 324] width 92 height 19
click at [0, 0] on input "Merge with" at bounding box center [0, 0] width 0 height 0
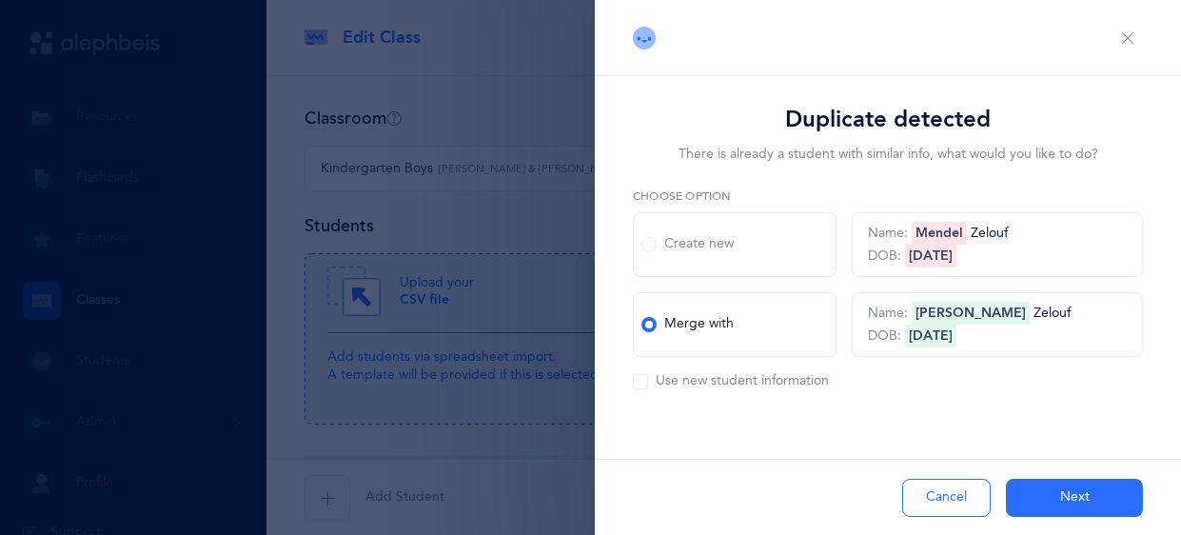
click at [1072, 484] on button "Next" at bounding box center [1074, 498] width 137 height 38
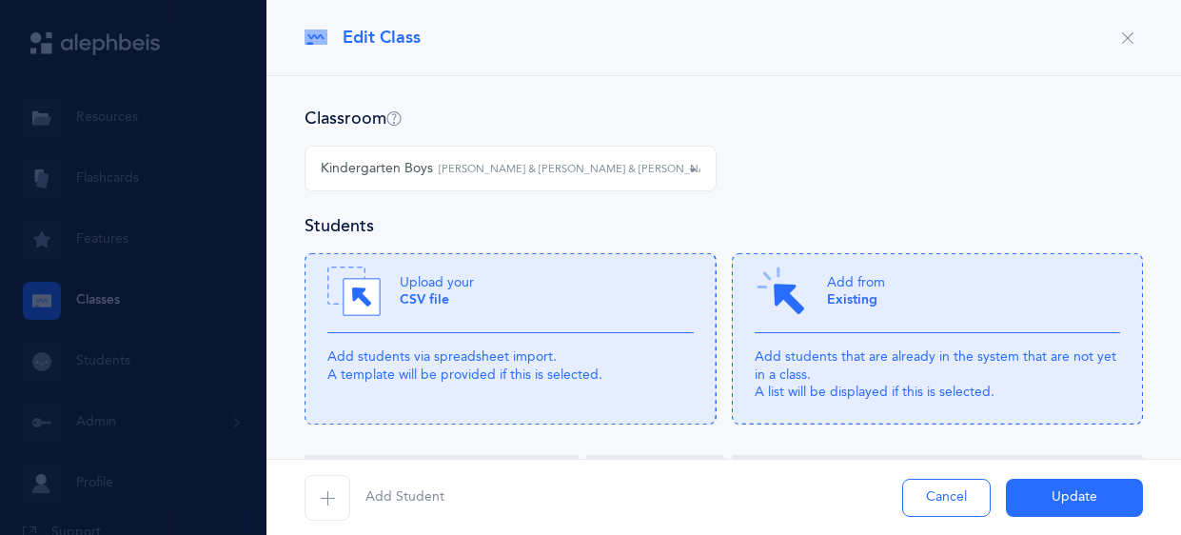
click at [1049, 503] on button "Update" at bounding box center [1074, 498] width 137 height 38
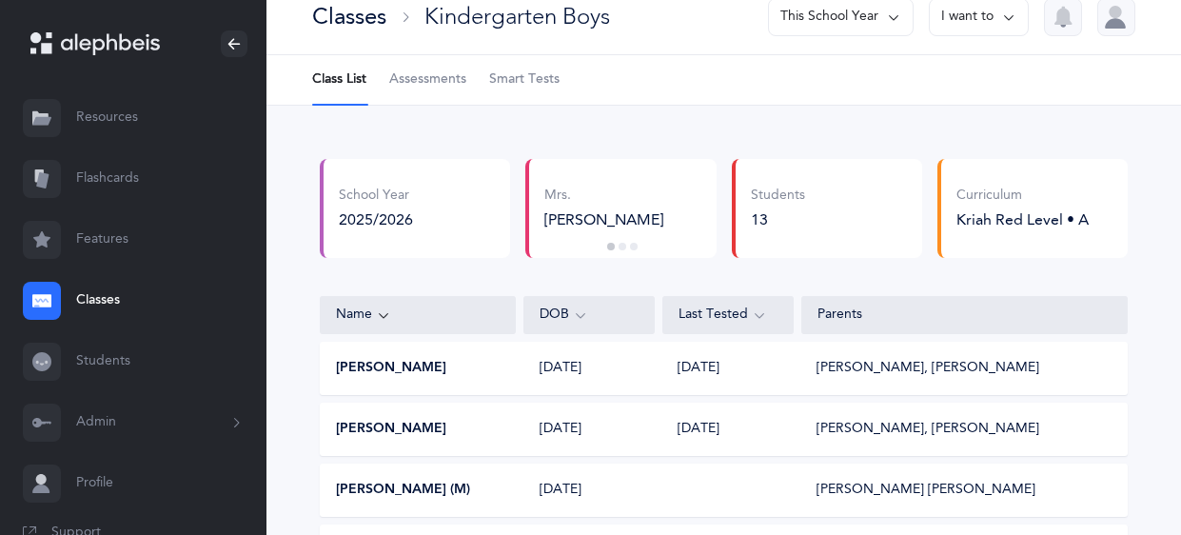
scroll to position [0, 0]
